Goal: Information Seeking & Learning: Learn about a topic

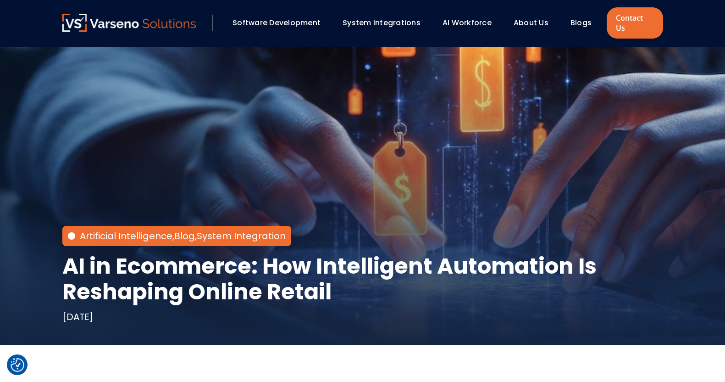
scroll to position [4179, 0]
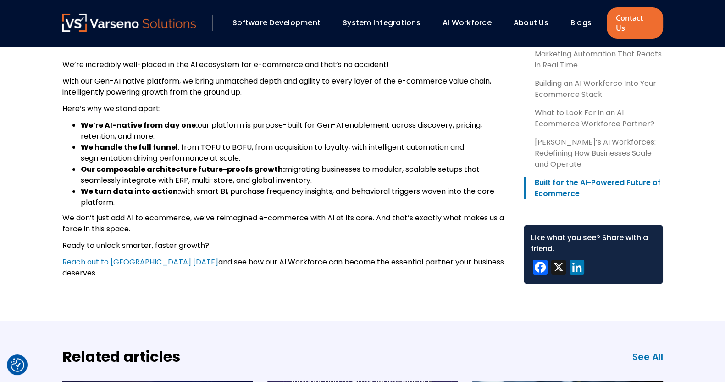
click at [284, 19] on link "Software Development" at bounding box center [277, 22] width 88 height 11
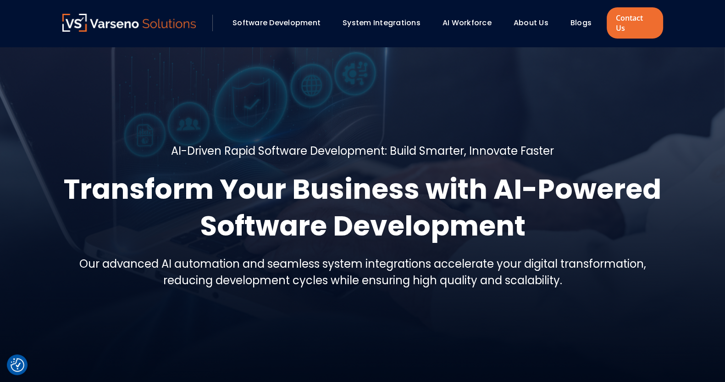
drag, startPoint x: 239, startPoint y: 60, endPoint x: 247, endPoint y: 55, distance: 9.7
click at [561, 19] on li "About Us" at bounding box center [535, 23] width 57 height 16
click at [573, 19] on link "Blogs" at bounding box center [581, 22] width 21 height 11
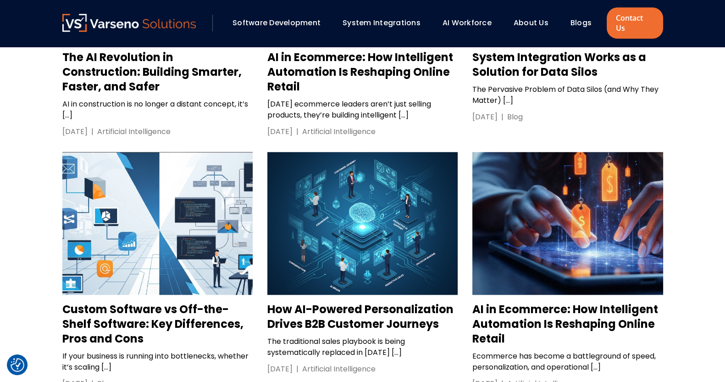
scroll to position [1277, 0]
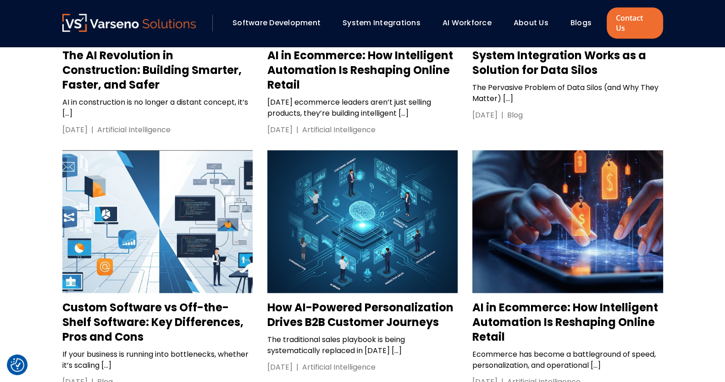
click at [145, 300] on h3 "Custom Software vs Off-the-Shelf Software: Key Differences, Pros and Cons" at bounding box center [157, 322] width 190 height 44
